Goal: Task Accomplishment & Management: Use online tool/utility

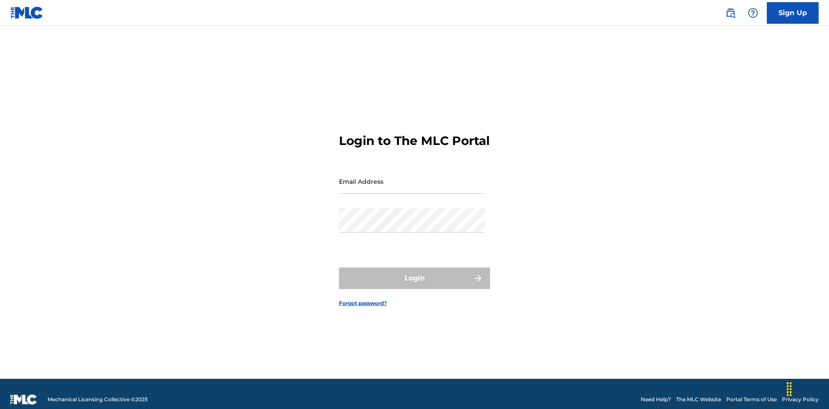
scroll to position [11, 0]
click at [412, 177] on input "Email Address" at bounding box center [412, 181] width 146 height 25
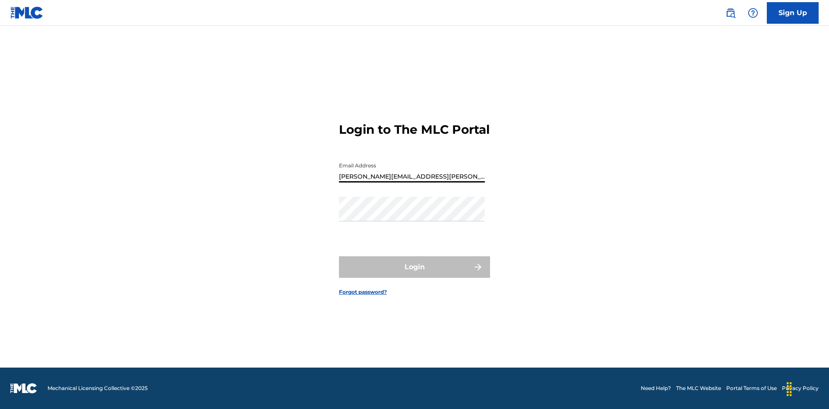
type input "Krystal.Ribble@themlc.com"
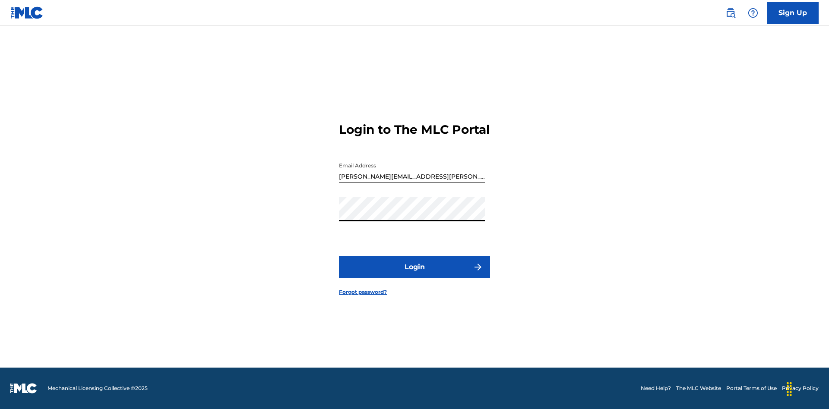
click at [414, 275] on button "Login" at bounding box center [414, 267] width 151 height 22
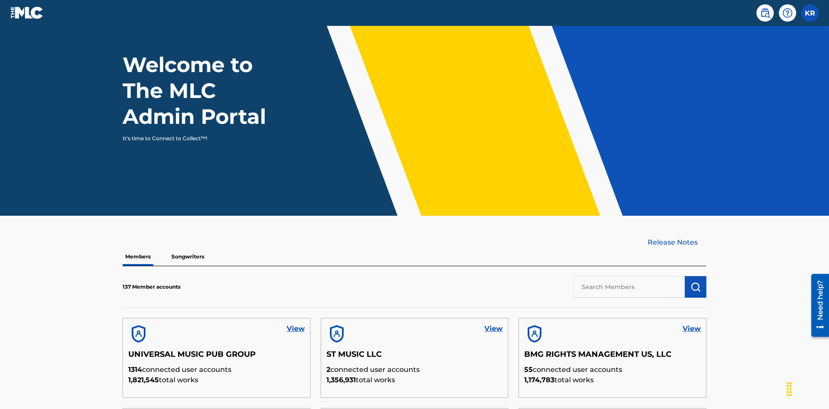
click at [629, 276] on input "text" at bounding box center [628, 287] width 111 height 22
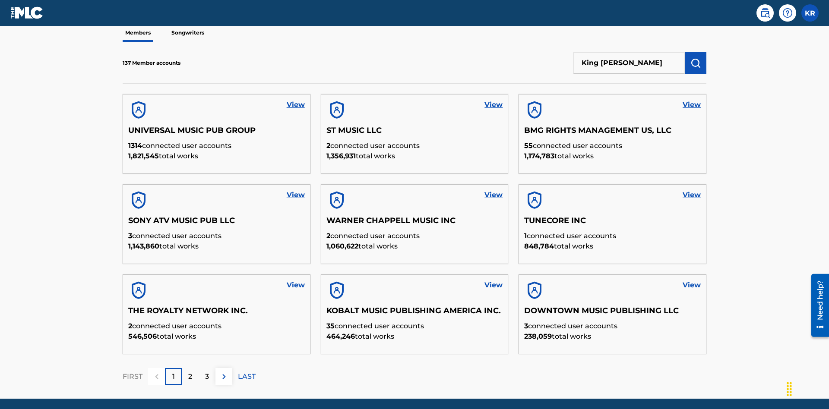
type input "King McTesterson"
click at [695, 58] on img "submit" at bounding box center [695, 63] width 10 height 10
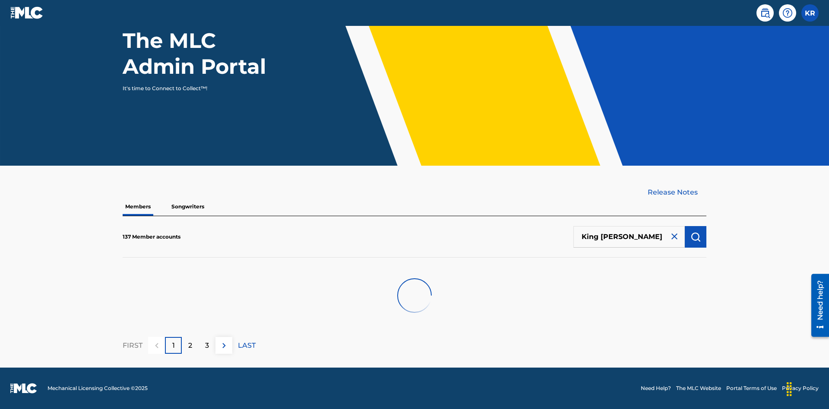
scroll to position [87, 0]
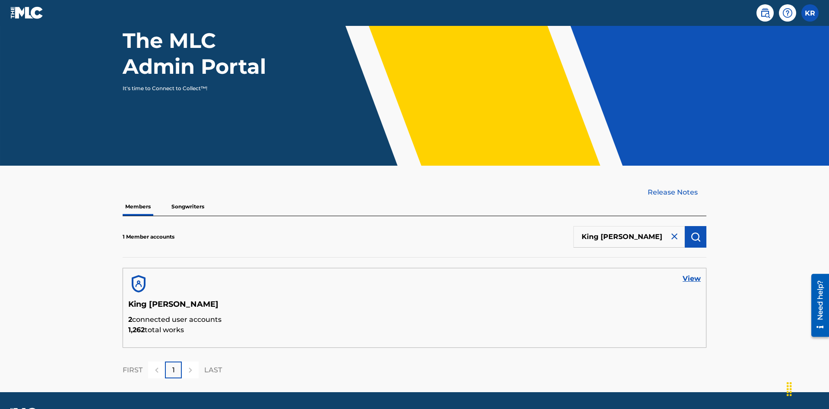
click at [692, 274] on link "View" at bounding box center [692, 279] width 18 height 10
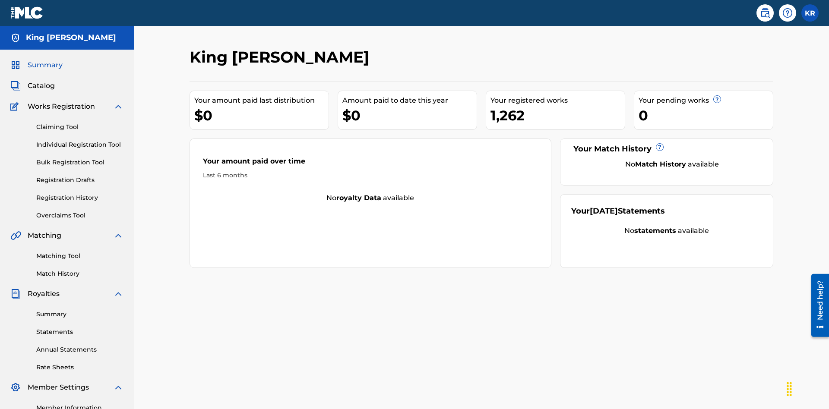
click at [80, 158] on link "Bulk Registration Tool" at bounding box center [79, 162] width 87 height 9
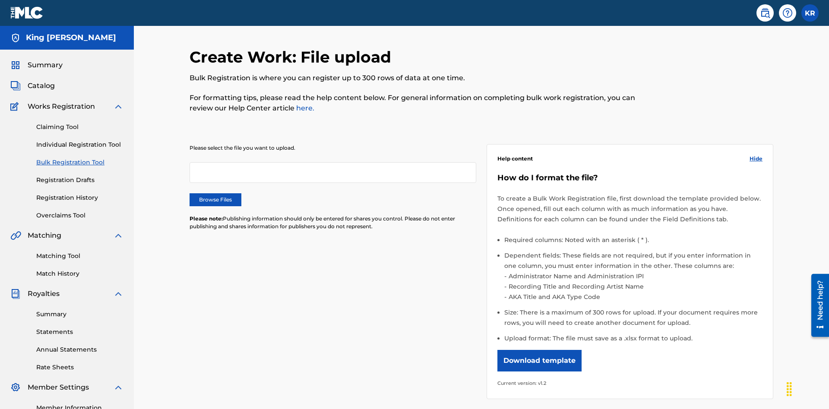
scroll to position [0, 190]
